Goal: Information Seeking & Learning: Learn about a topic

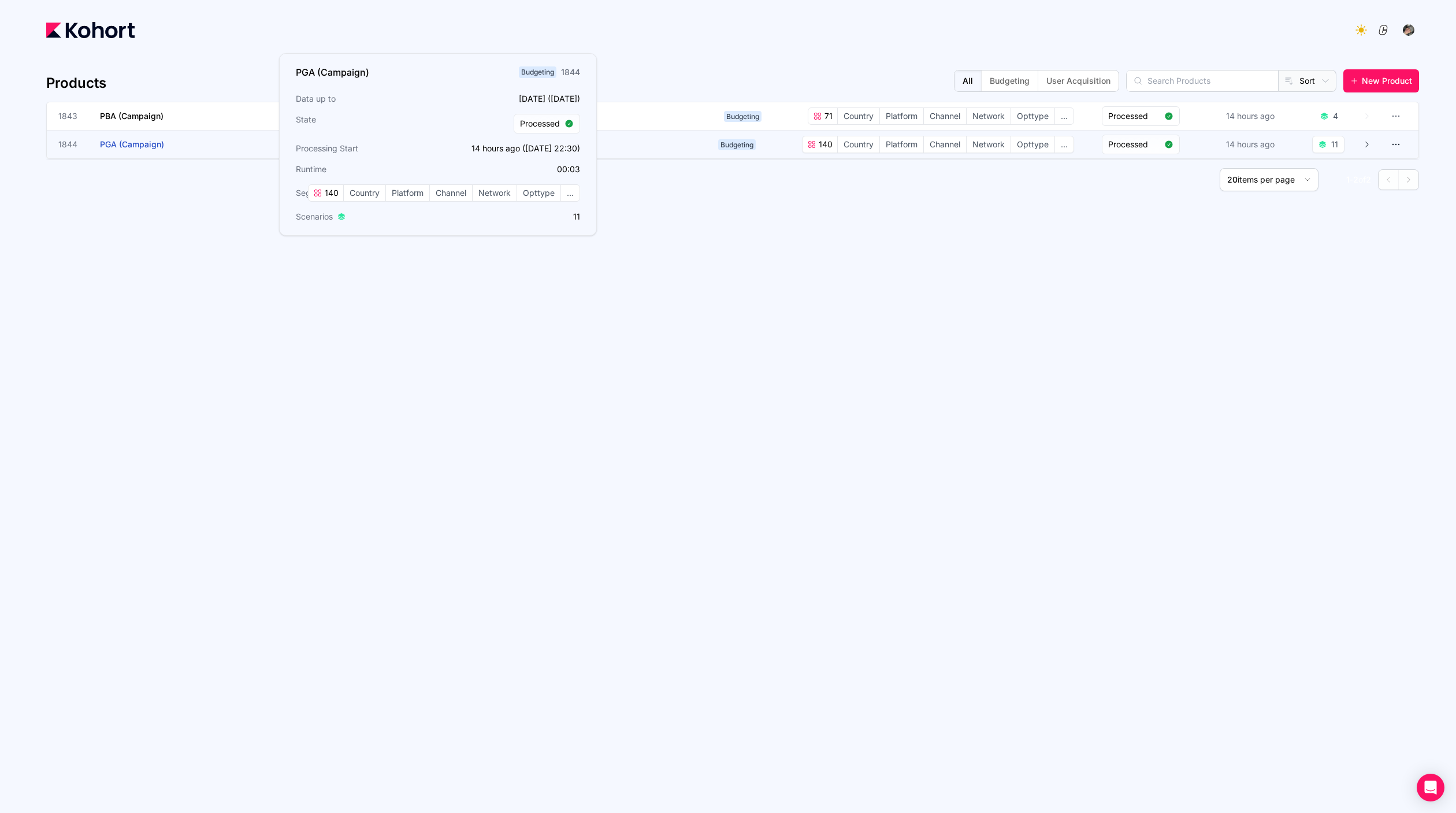
click at [240, 142] on h3 "PGA (Campaign)" at bounding box center [187, 144] width 173 height 27
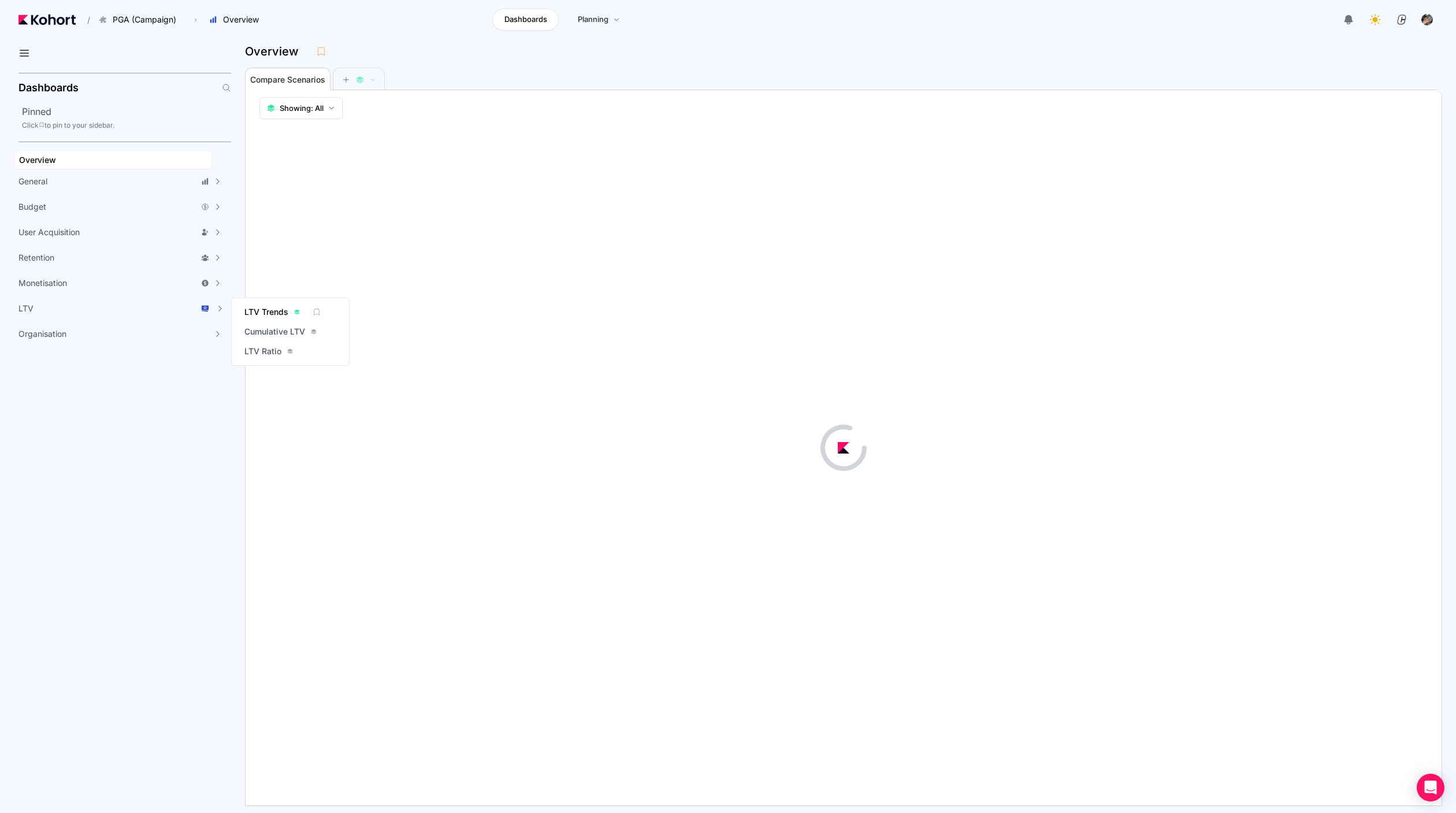
click at [283, 309] on span "LTV Trends" at bounding box center [266, 312] width 44 height 12
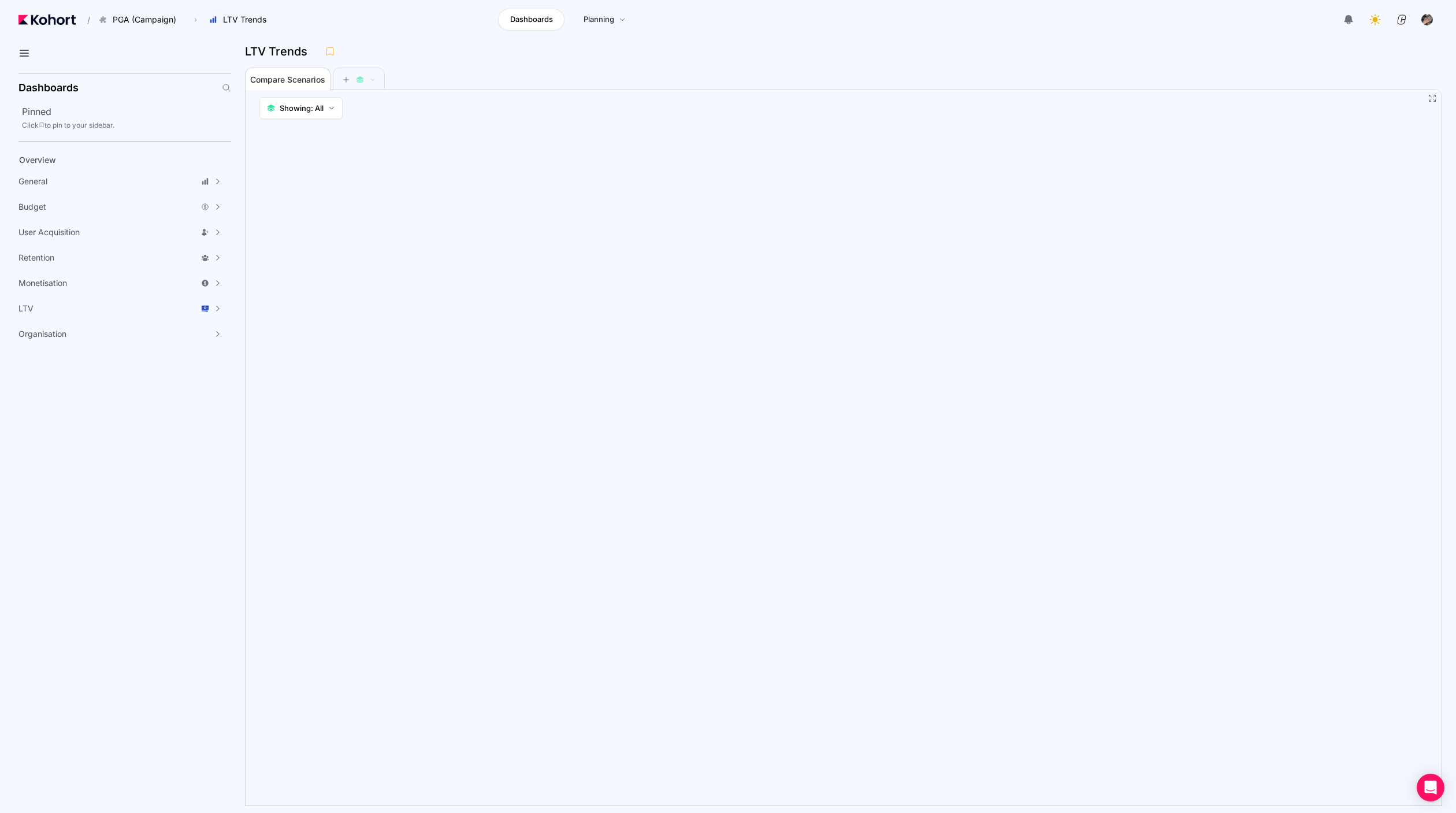
click at [576, 85] on div "Compare Scenarios" at bounding box center [831, 78] width 1173 height 23
click at [274, 350] on span "LTV Ratio" at bounding box center [263, 351] width 37 height 12
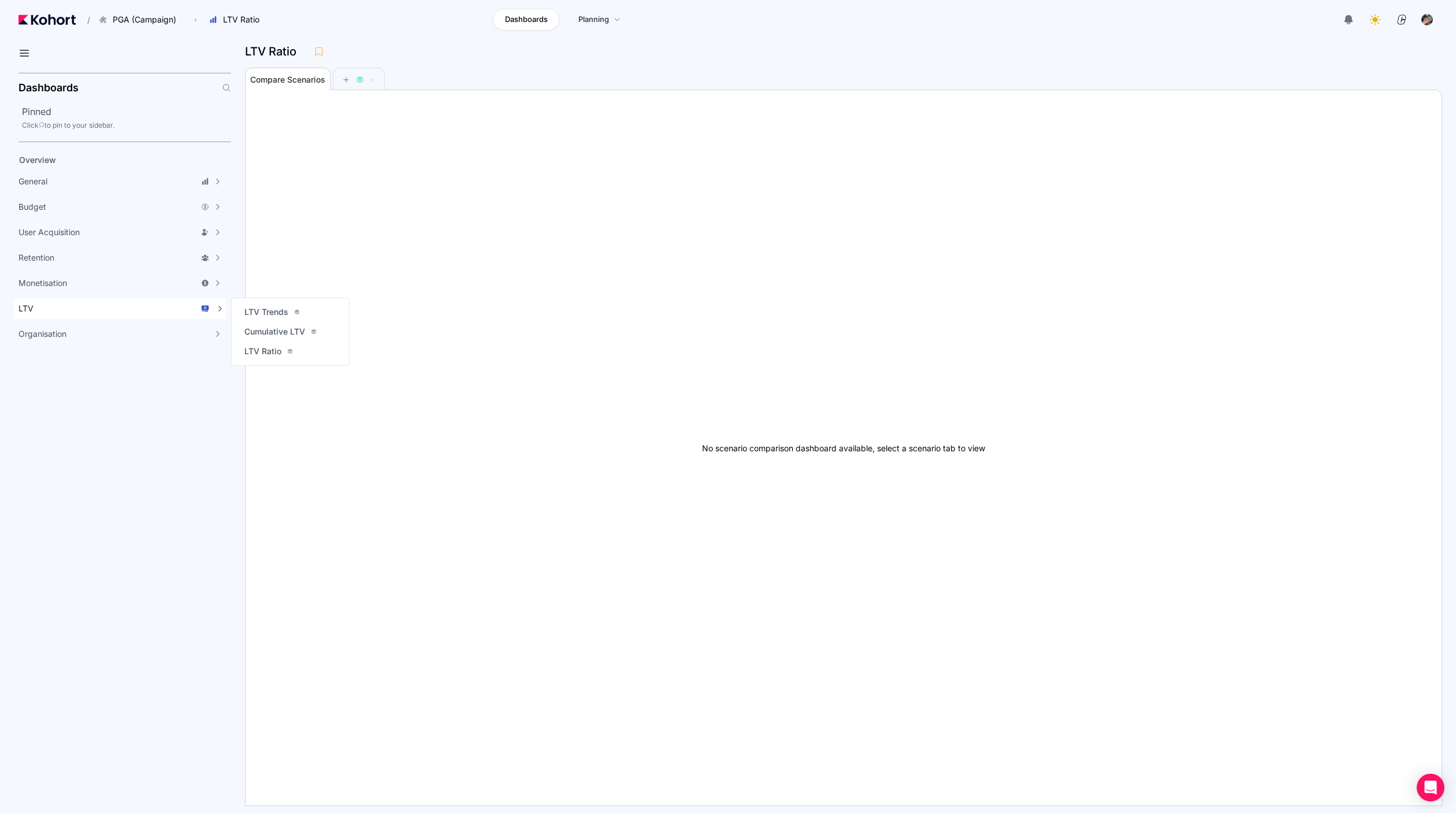
click at [95, 303] on div "LTV" at bounding box center [113, 308] width 191 height 12
click at [263, 314] on span "LTV Trends" at bounding box center [266, 312] width 44 height 12
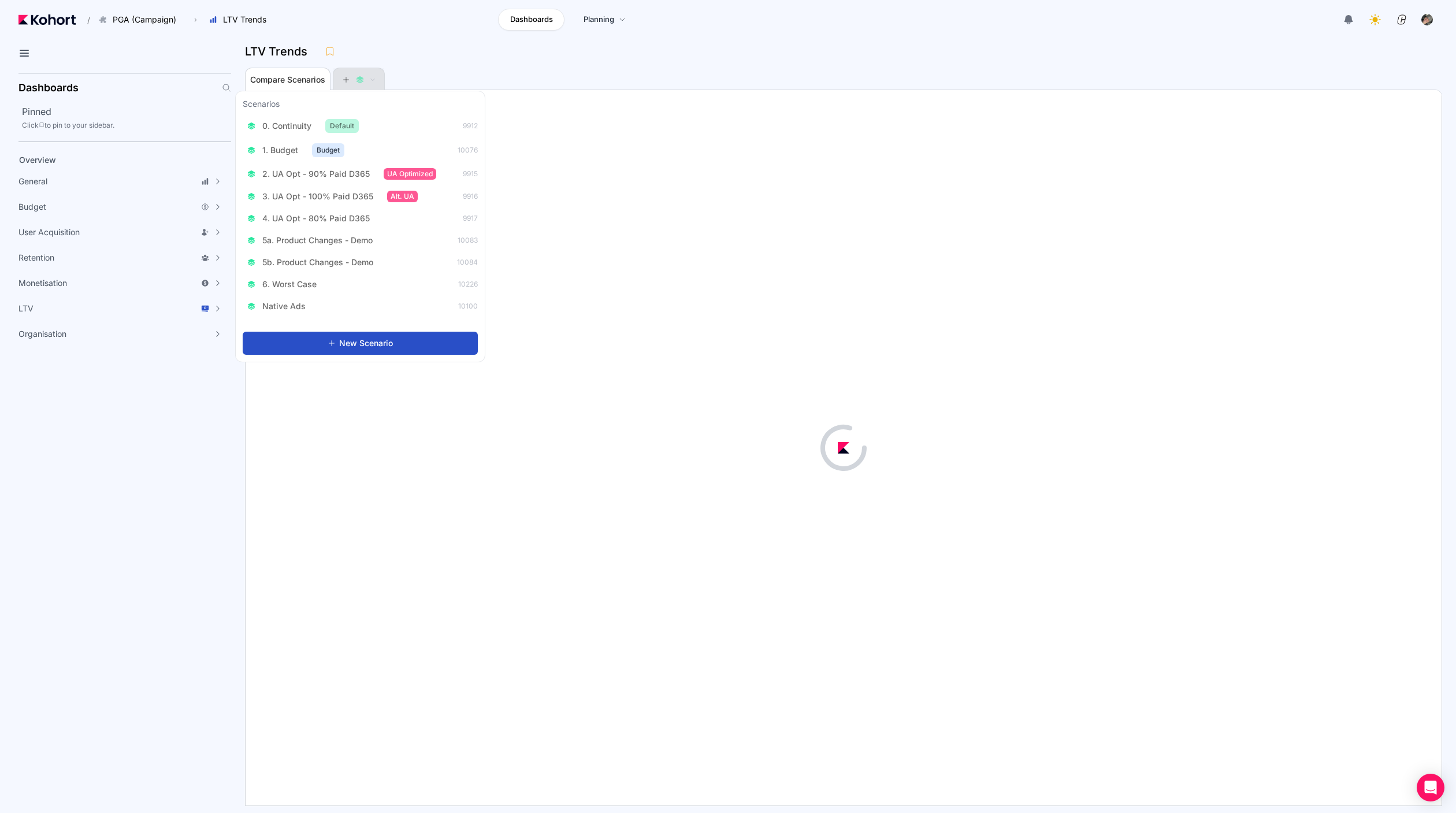
click at [345, 78] on icon at bounding box center [346, 79] width 8 height 8
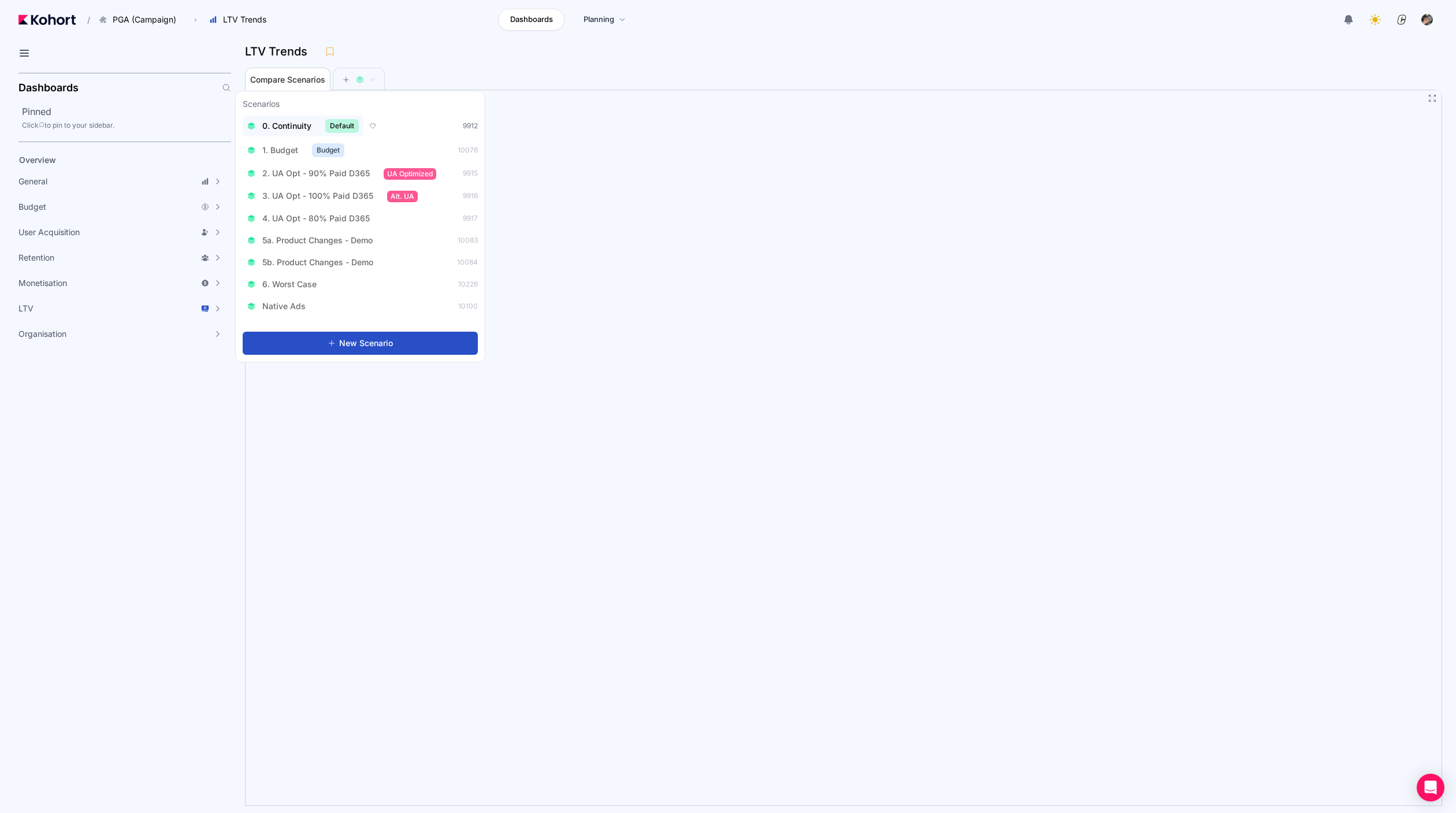
click at [301, 124] on span "0. Continuity" at bounding box center [286, 126] width 49 height 12
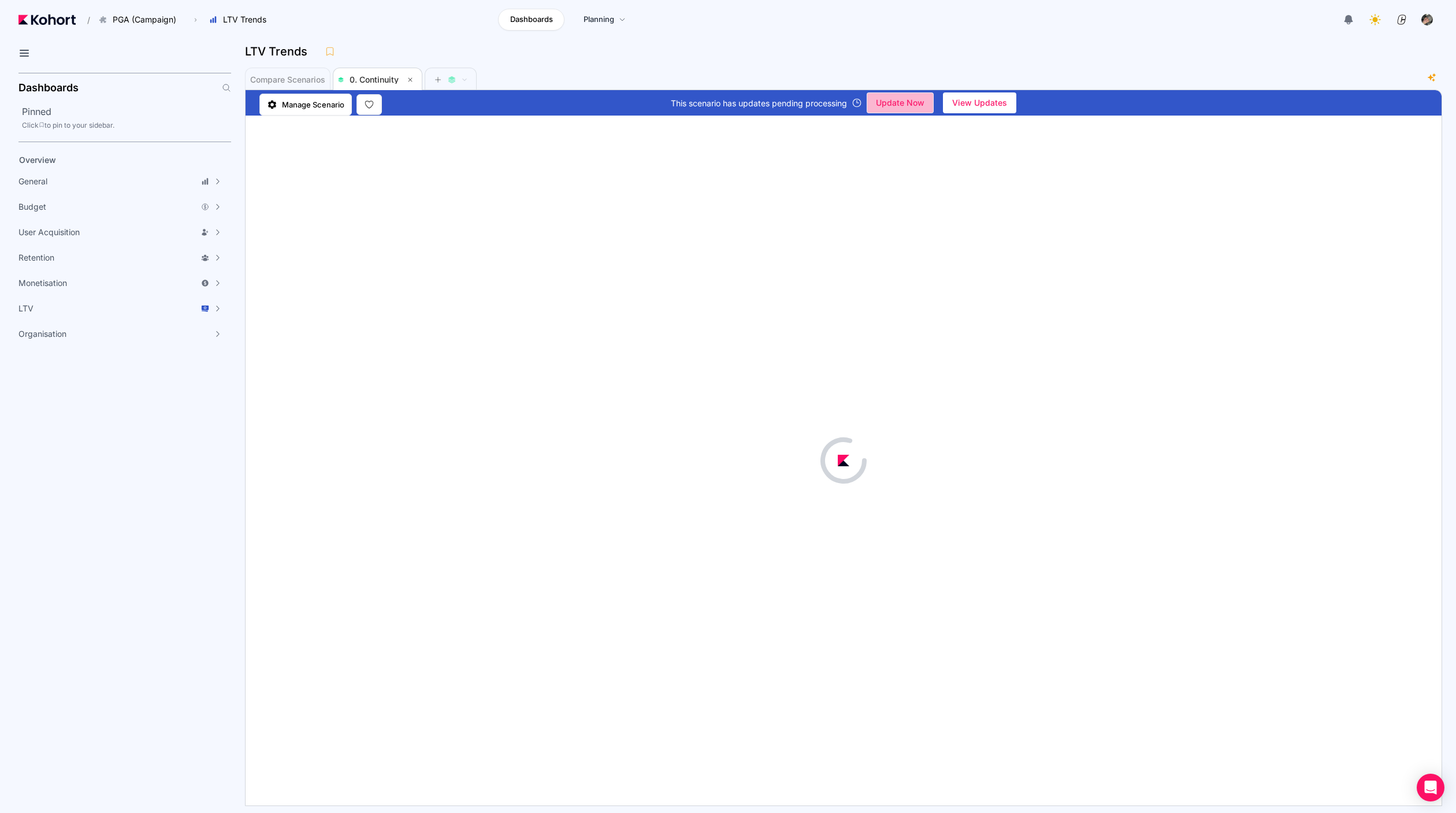
click at [918, 109] on span "Update Now" at bounding box center [900, 102] width 48 height 17
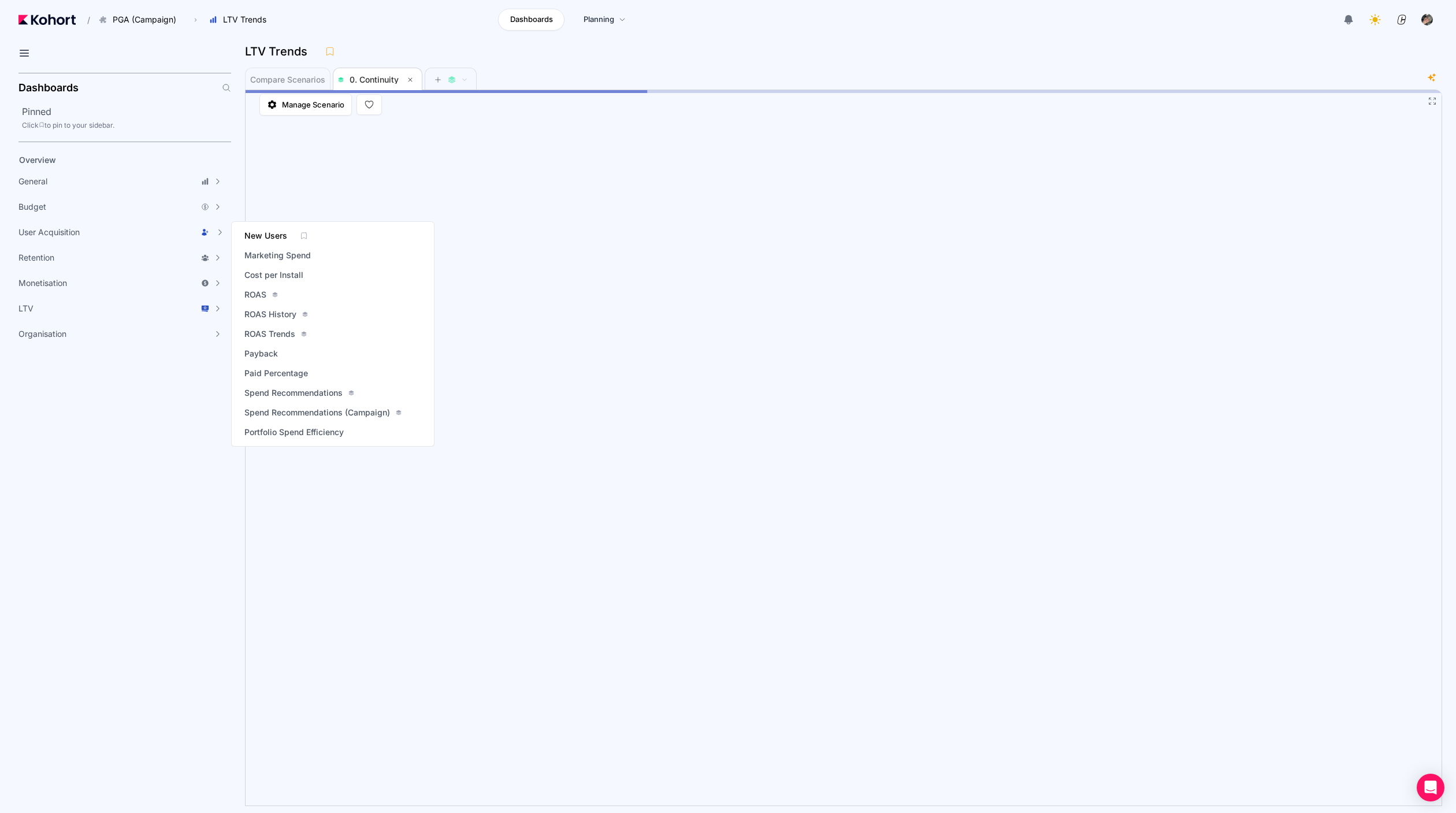
click at [252, 231] on span "New Users" at bounding box center [265, 235] width 43 height 12
